Goal: Task Accomplishment & Management: Manage account settings

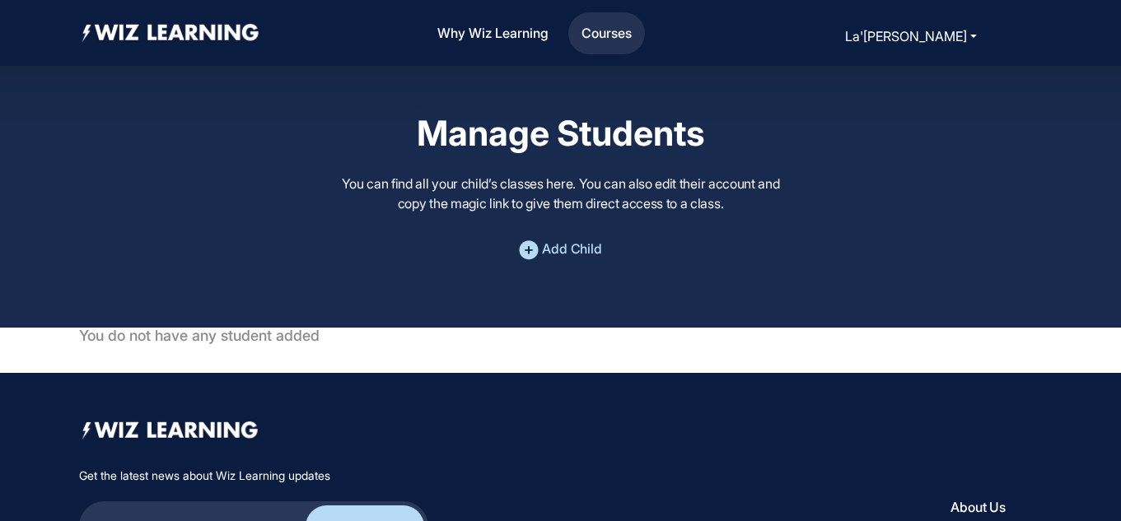
click at [610, 30] on link "Courses" at bounding box center [606, 33] width 63 height 35
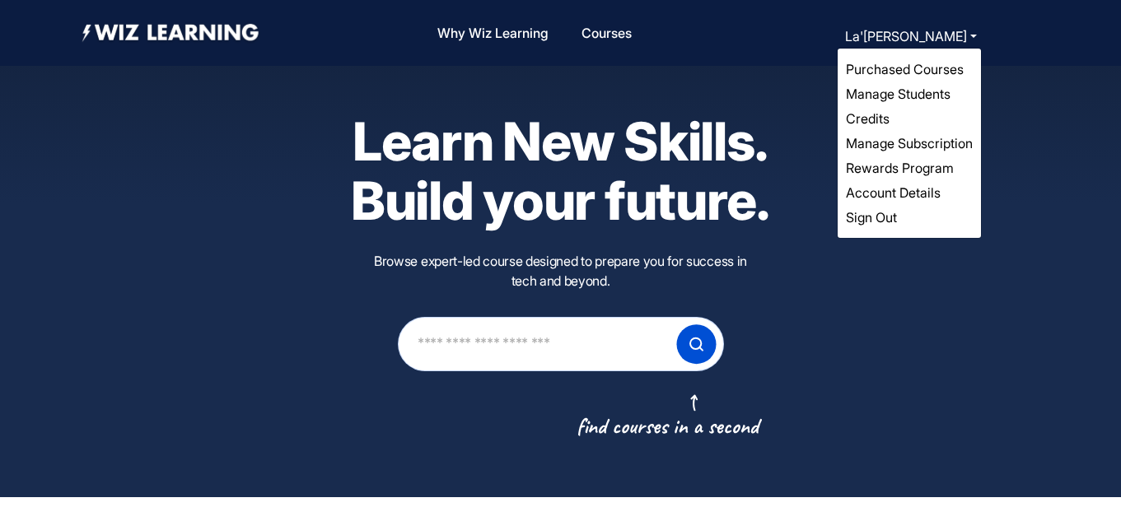
click at [860, 97] on link "Manage Students" at bounding box center [898, 94] width 105 height 16
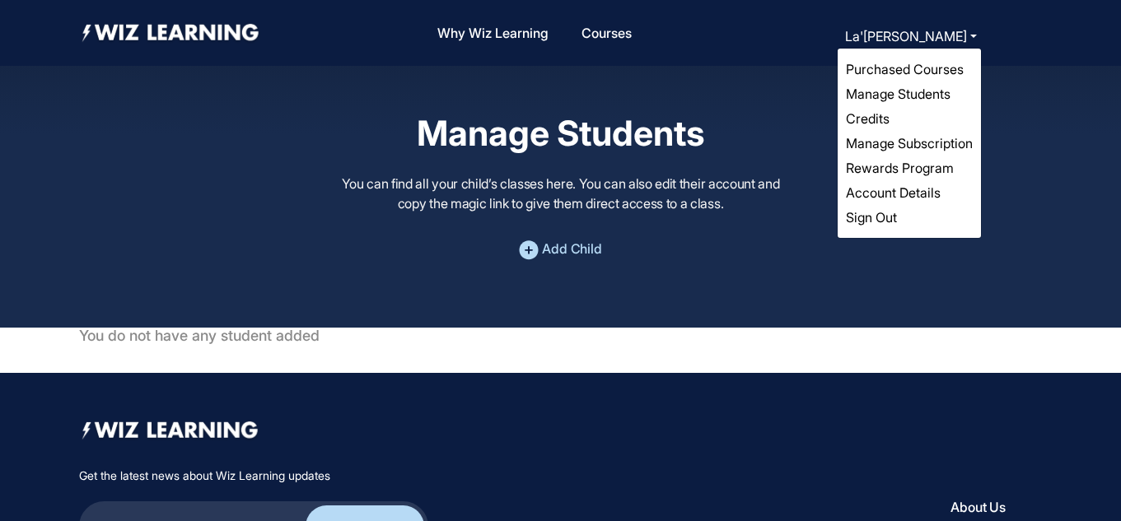
click at [919, 91] on link "Manage Students" at bounding box center [898, 94] width 105 height 16
click at [928, 67] on link "Purchased Courses" at bounding box center [905, 69] width 118 height 16
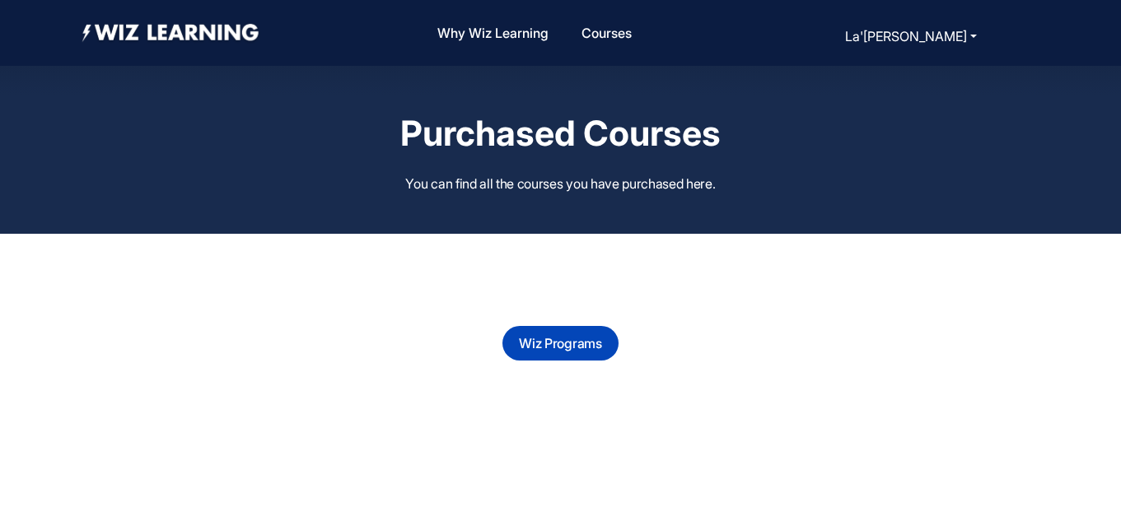
click at [556, 346] on link "Wiz Programs" at bounding box center [560, 343] width 82 height 16
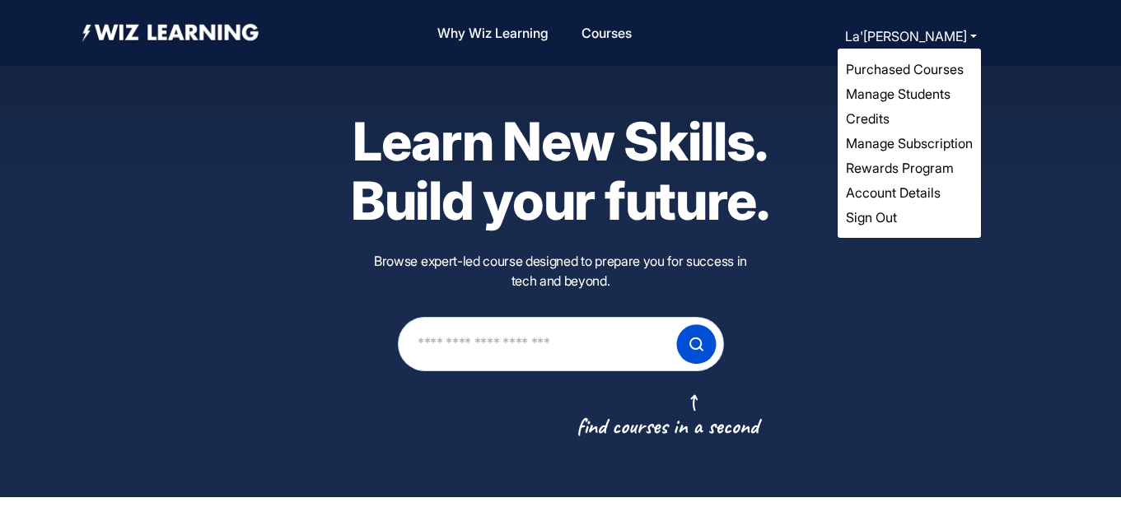
click at [859, 143] on link "Manage Subscription" at bounding box center [909, 143] width 127 height 16
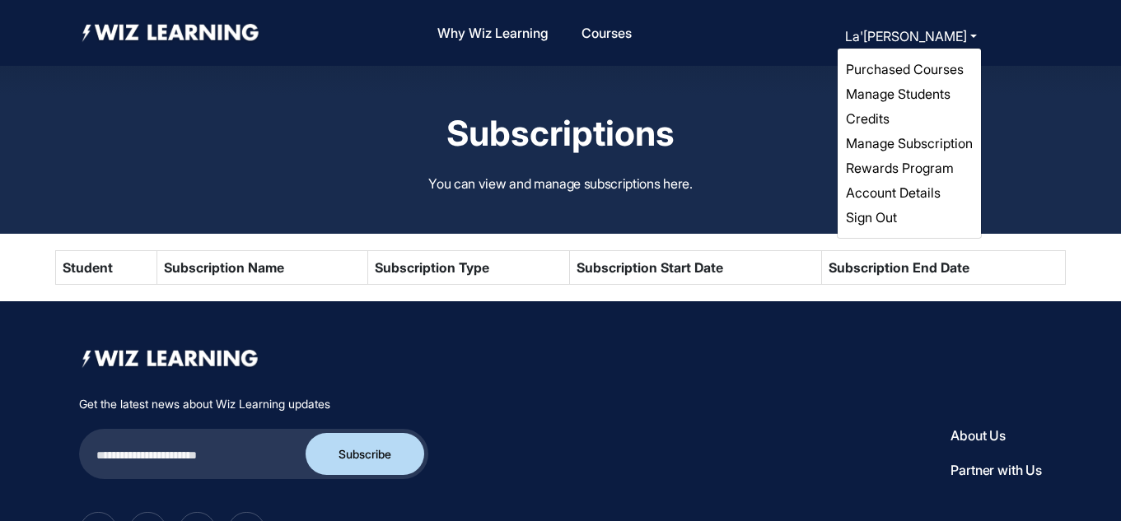
click at [890, 187] on link "Account Details" at bounding box center [893, 193] width 95 height 16
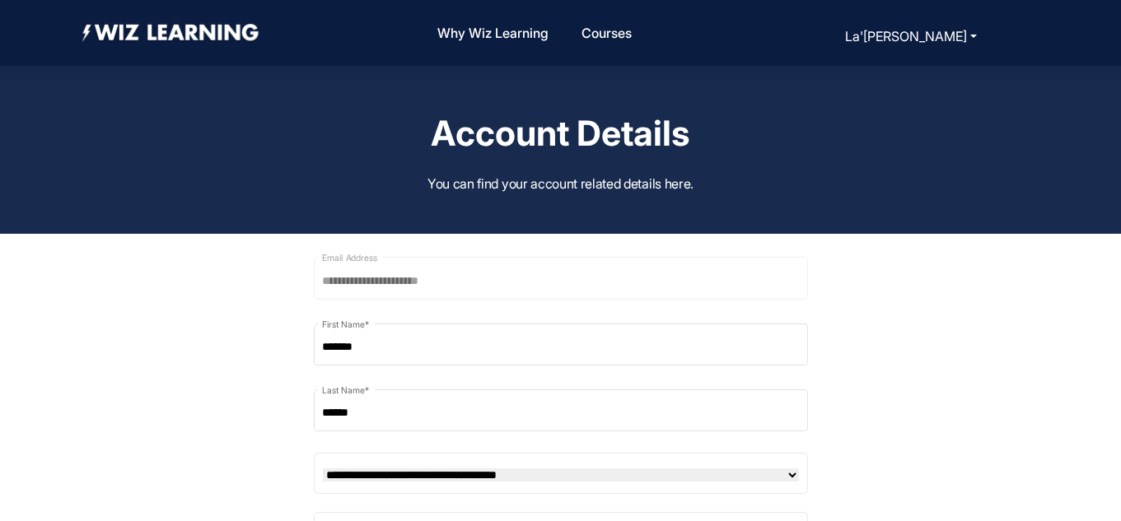
click at [206, 35] on img at bounding box center [171, 33] width 184 height 30
